Goal: Check status

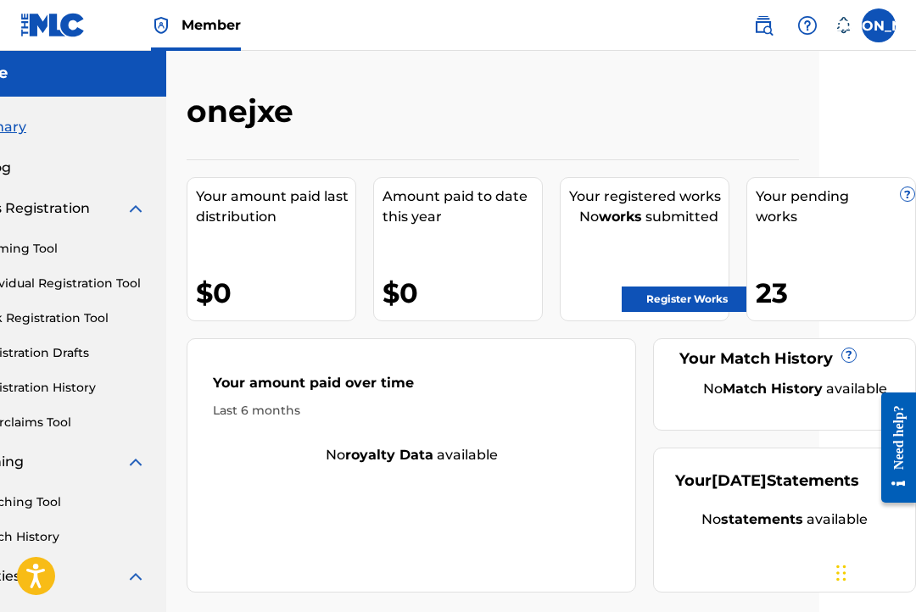
scroll to position [1, 97]
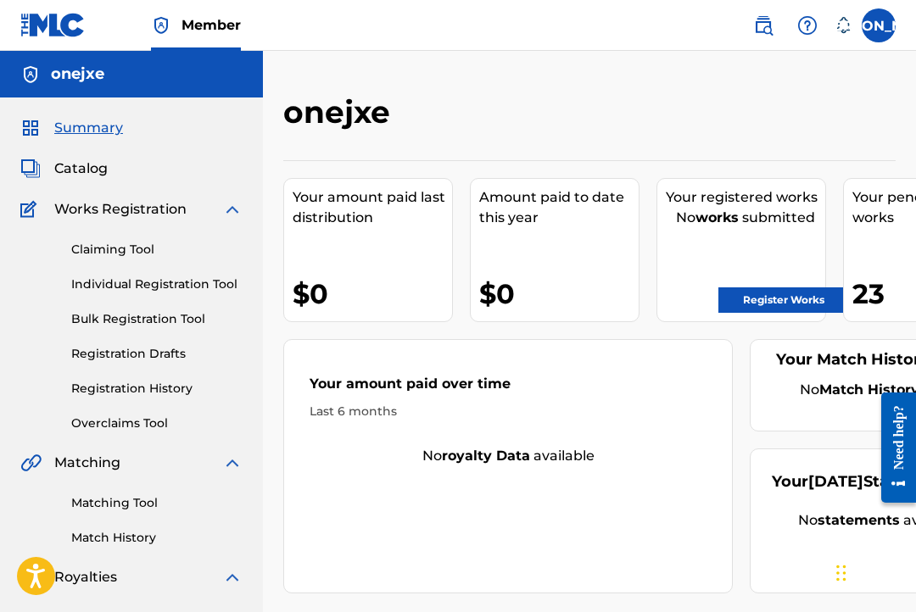
click at [125, 387] on link "Registration History" at bounding box center [156, 389] width 171 height 18
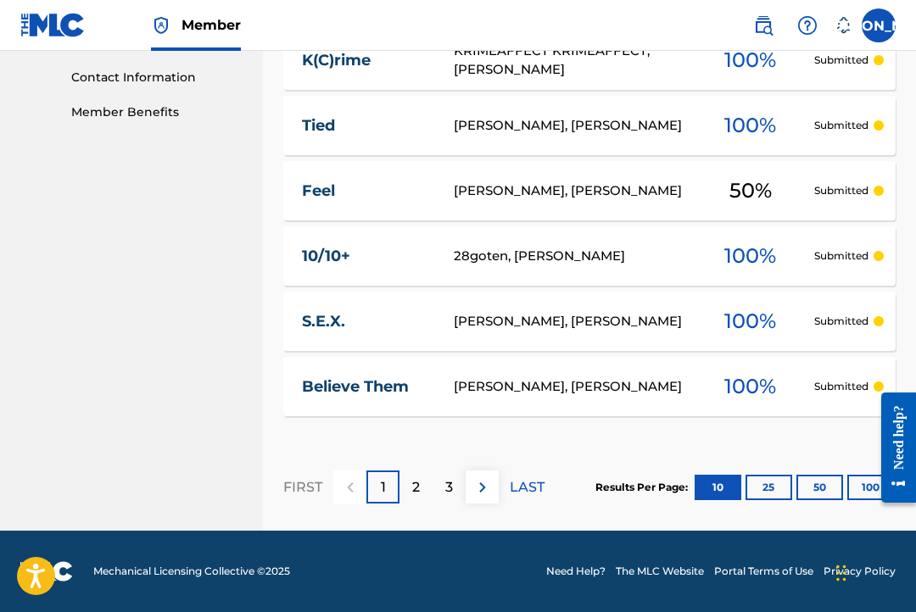
scroll to position [828, 0]
click at [450, 486] on p "3" at bounding box center [449, 487] width 8 height 20
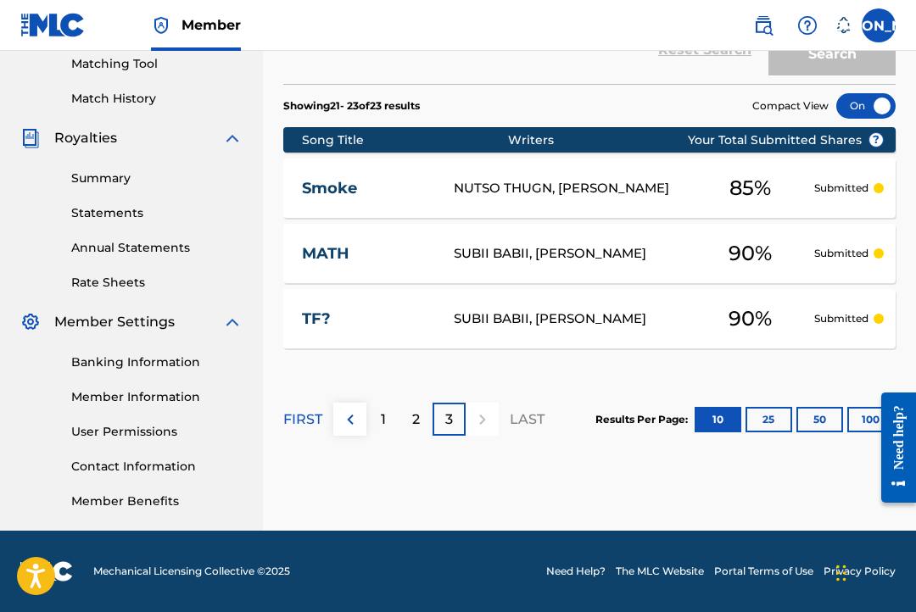
click at [419, 431] on div "2" at bounding box center [415, 419] width 33 height 33
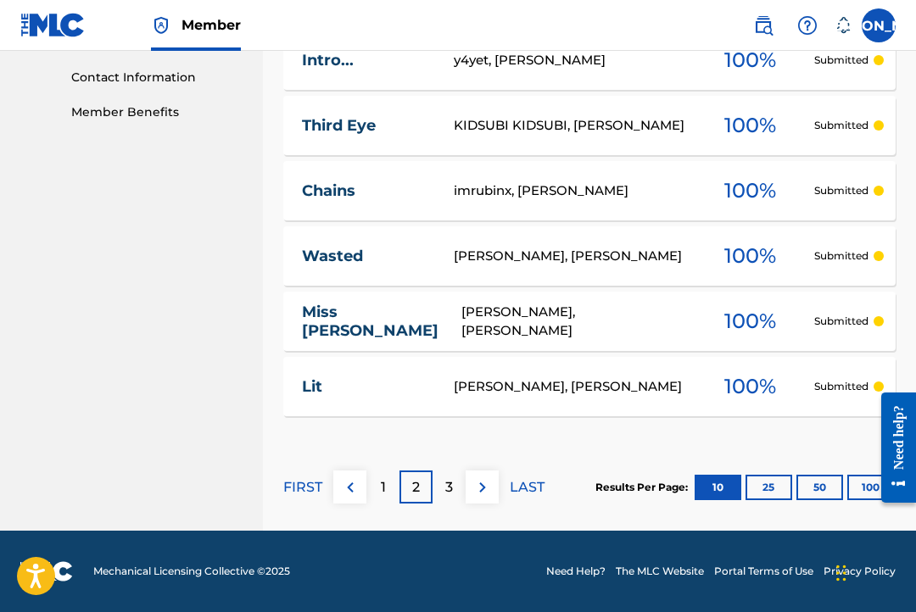
click at [807, 495] on button "50" at bounding box center [819, 487] width 47 height 25
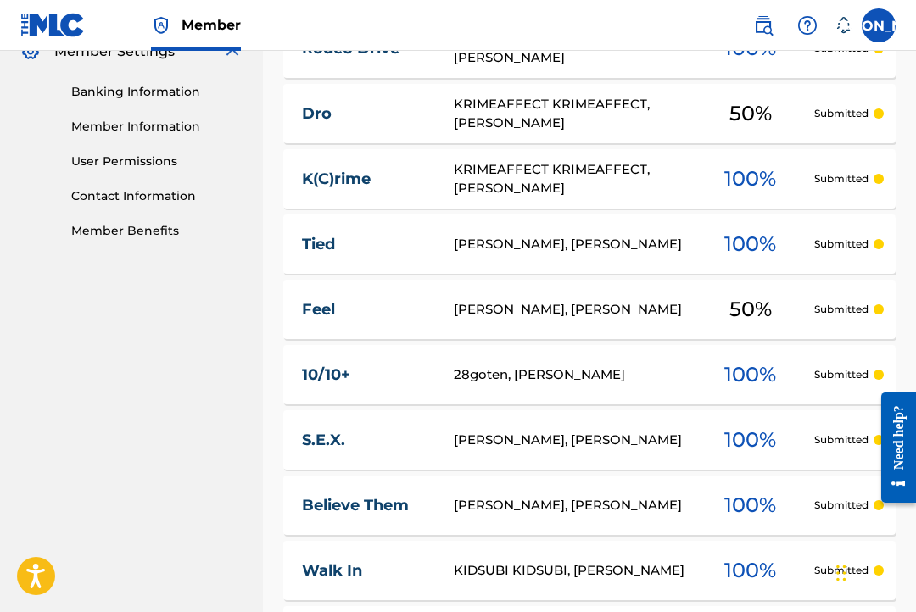
scroll to position [622, 0]
